Goal: Task Accomplishment & Management: Manage account settings

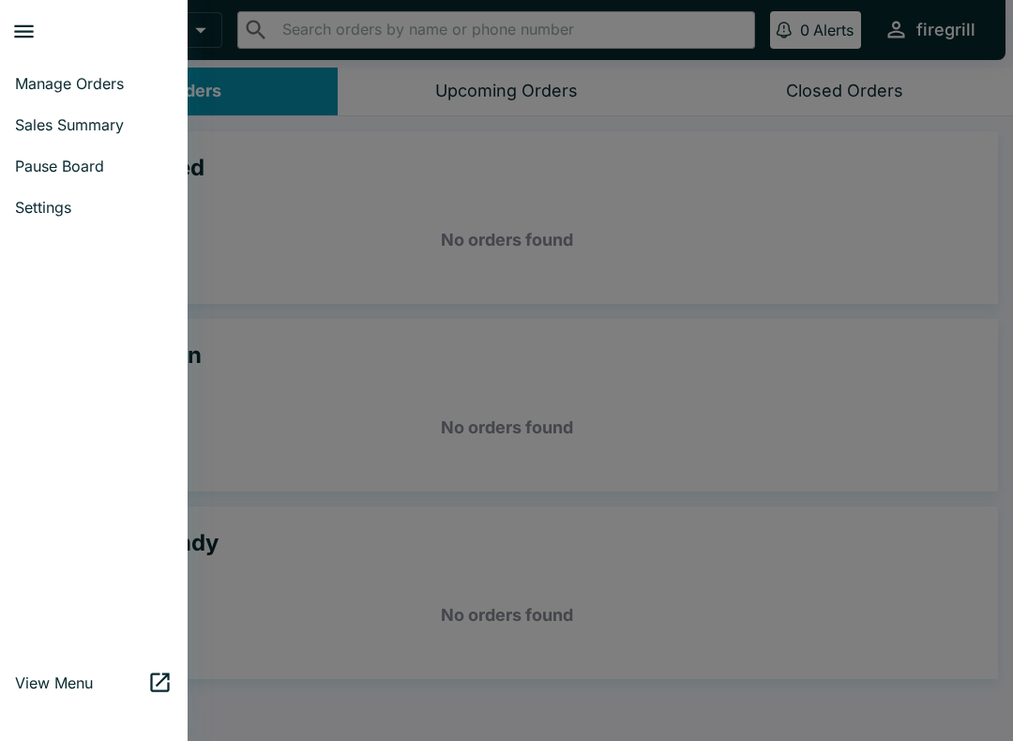
click at [99, 571] on div at bounding box center [94, 444] width 188 height 419
click at [58, 693] on link "View Menu" at bounding box center [94, 682] width 188 height 41
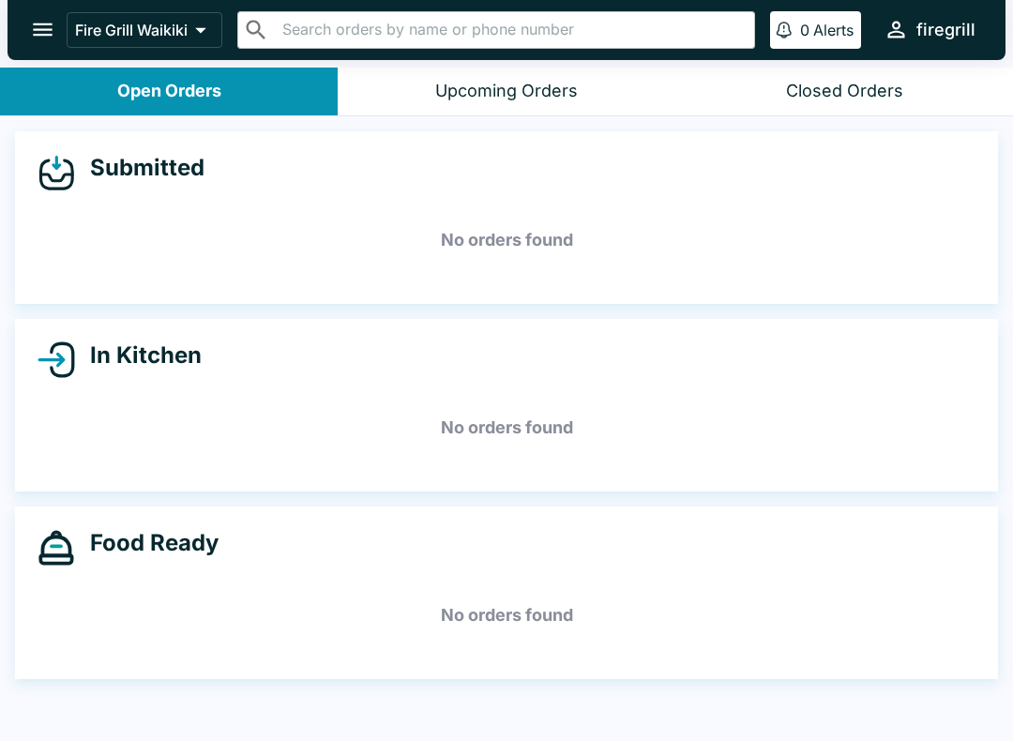
click at [49, 31] on icon "open drawer" at bounding box center [43, 29] width 20 height 13
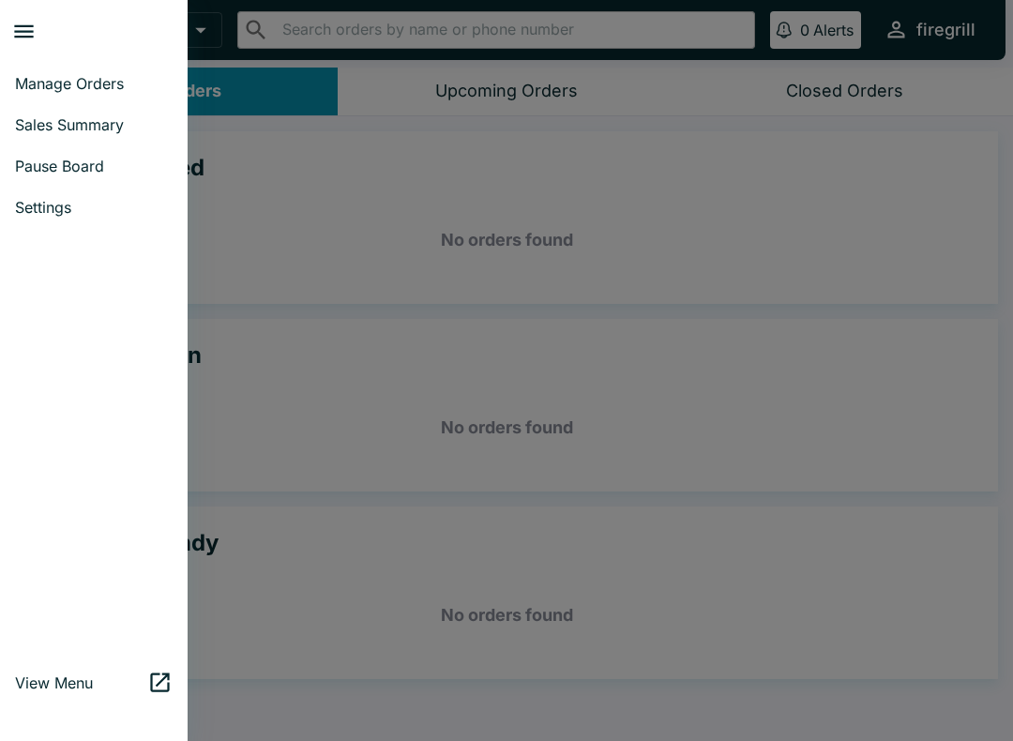
click at [10, 29] on button "close drawer" at bounding box center [24, 32] width 48 height 48
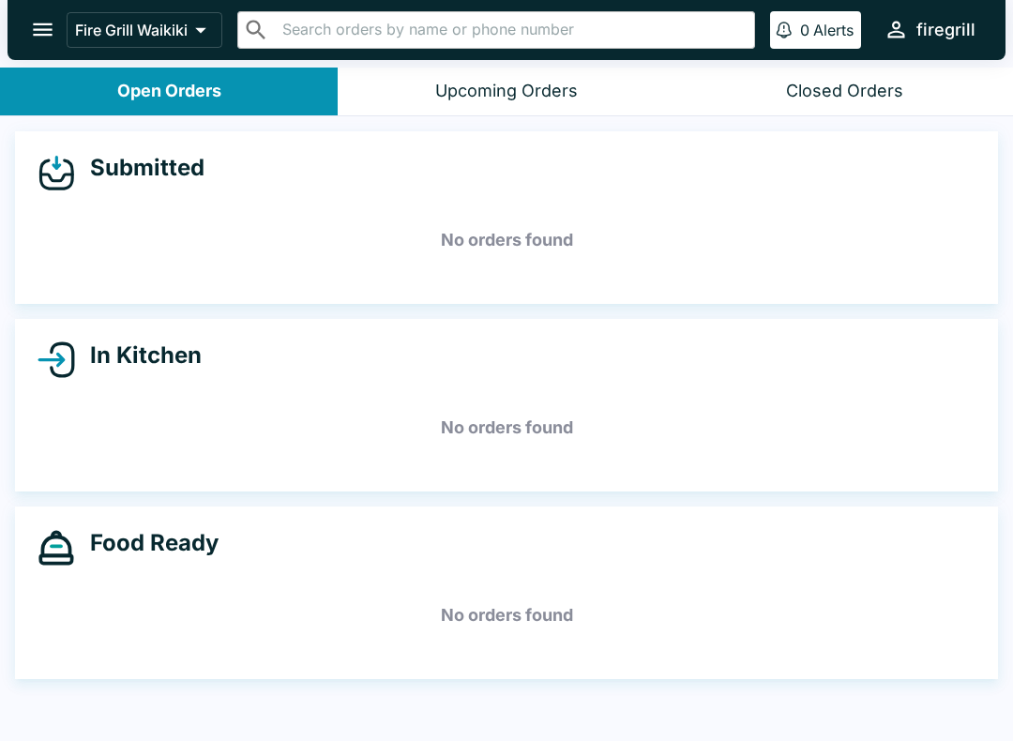
click at [39, 26] on icon "open drawer" at bounding box center [42, 29] width 25 height 25
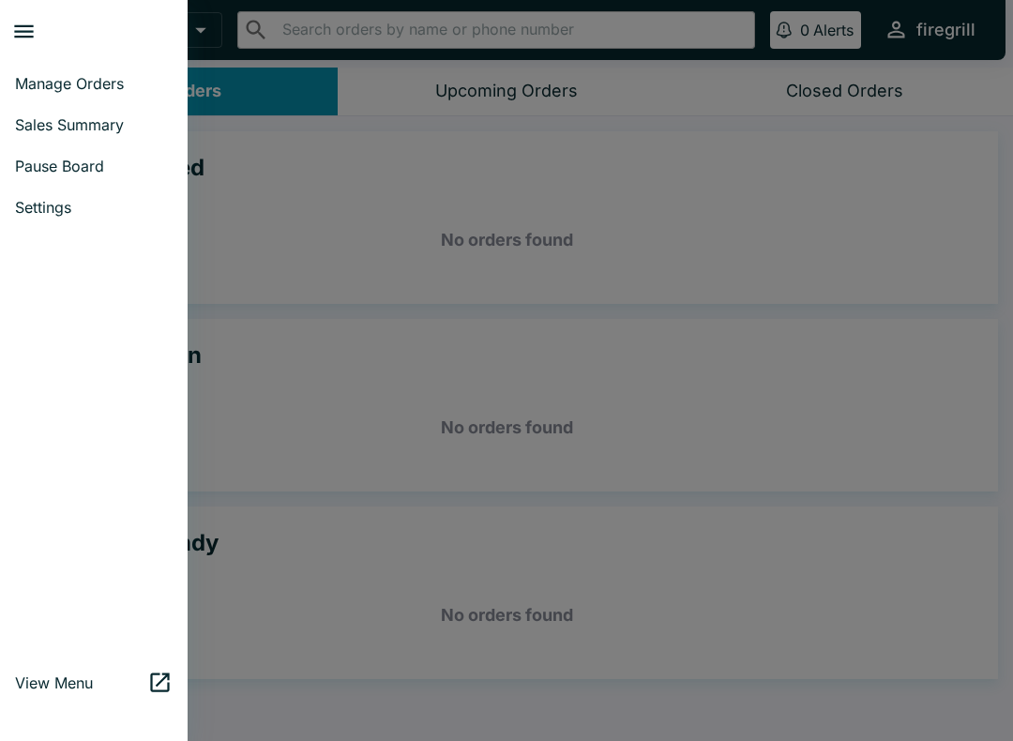
click at [72, 209] on span "Settings" at bounding box center [94, 207] width 158 height 19
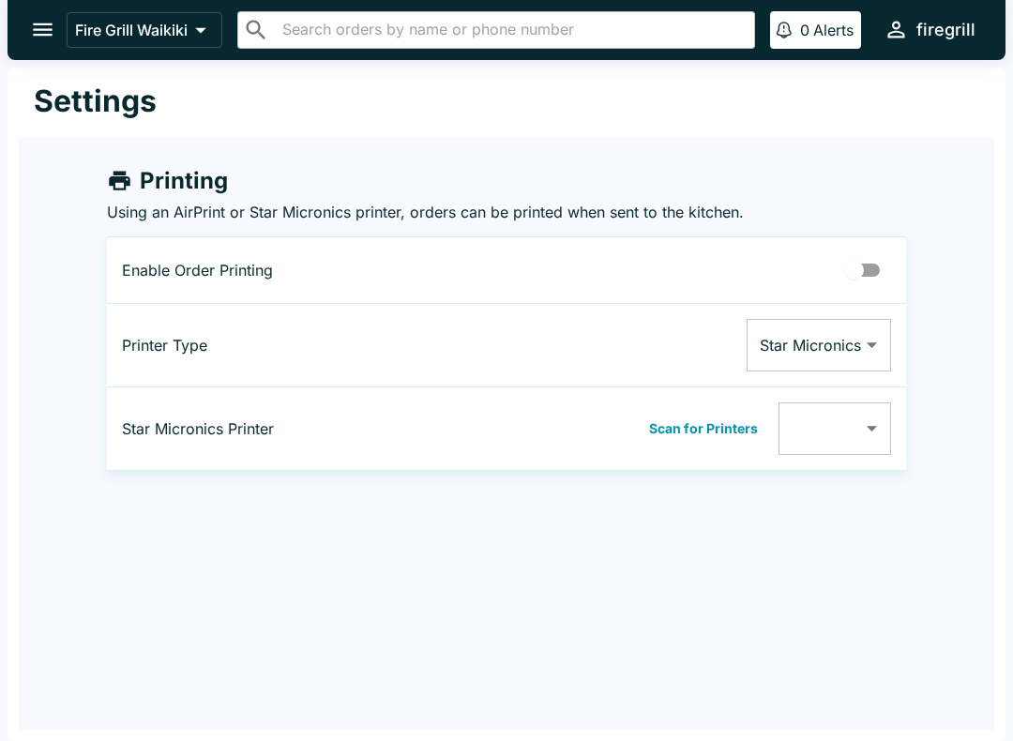
click at [943, 21] on div "firegrill" at bounding box center [945, 30] width 59 height 23
click at [734, 587] on div at bounding box center [506, 370] width 1013 height 741
click at [39, 44] on button "open drawer" at bounding box center [43, 30] width 48 height 48
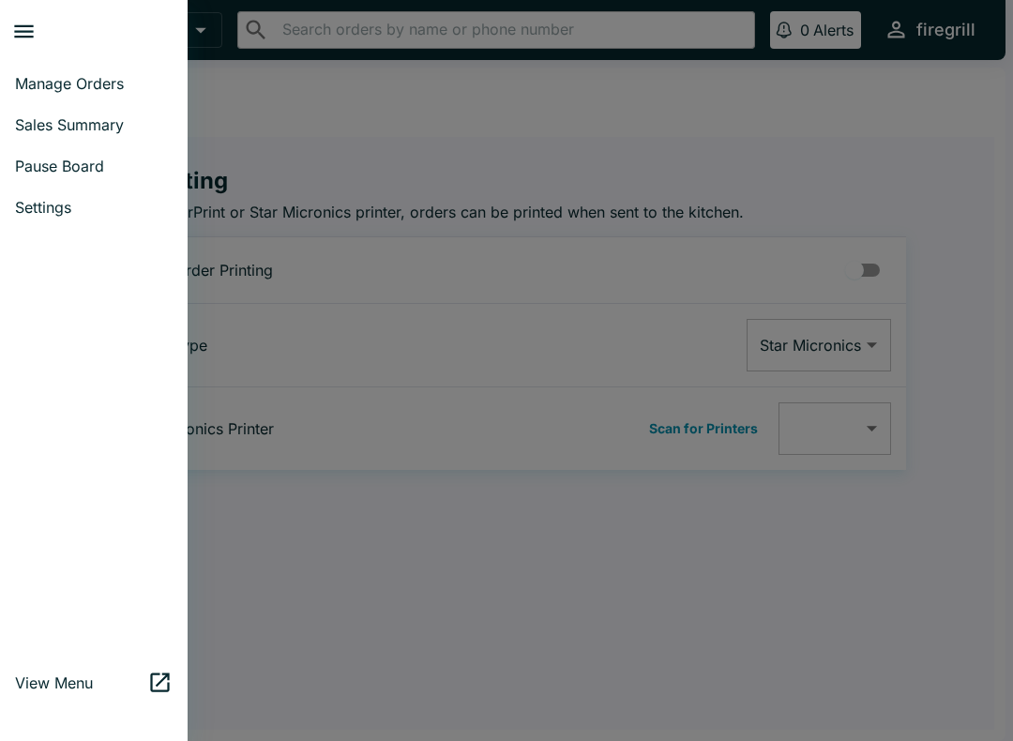
click at [148, 691] on icon at bounding box center [159, 682] width 25 height 25
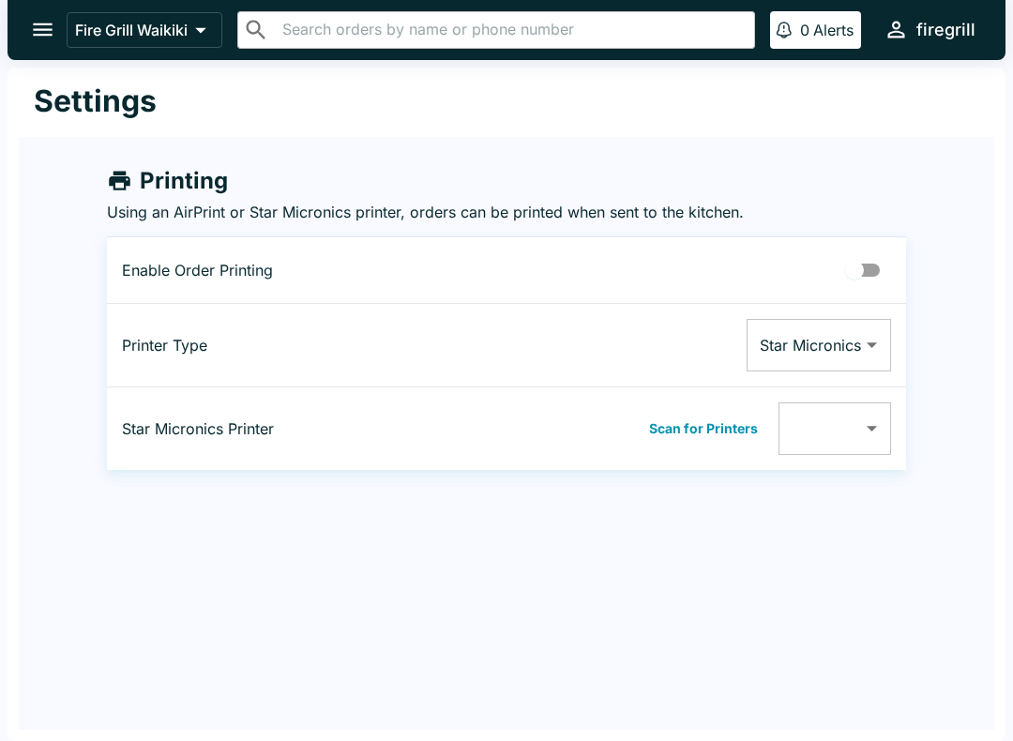
click at [38, 25] on icon "open drawer" at bounding box center [43, 29] width 20 height 13
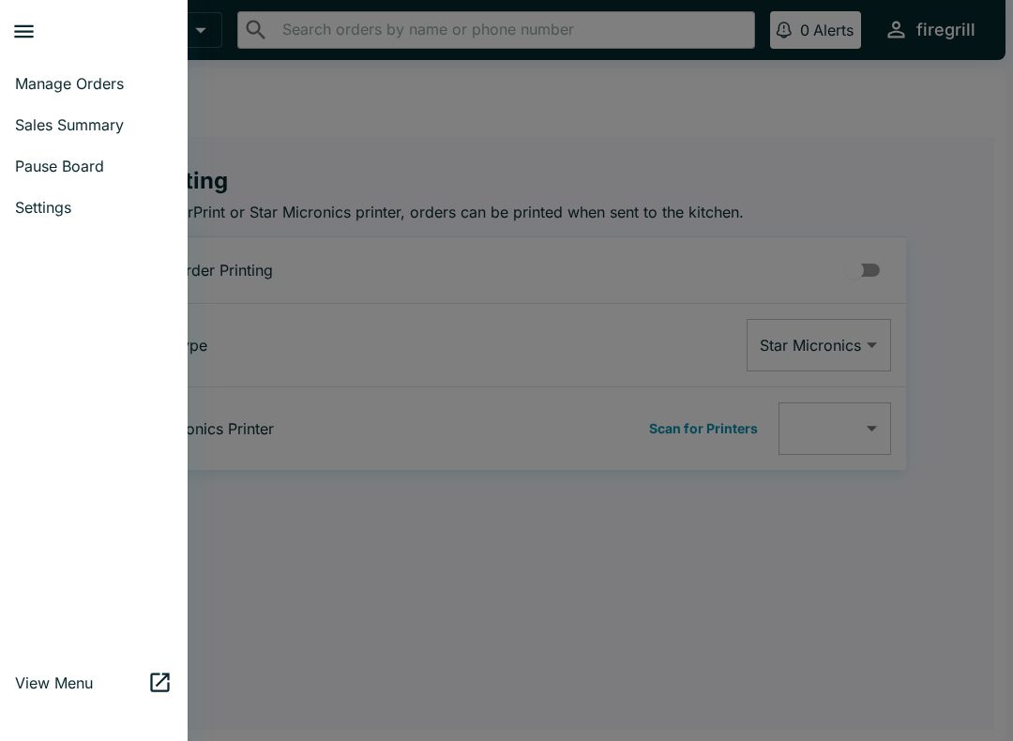
click at [36, 92] on span "Manage Orders" at bounding box center [94, 83] width 158 height 19
